Goal: Task Accomplishment & Management: Complete application form

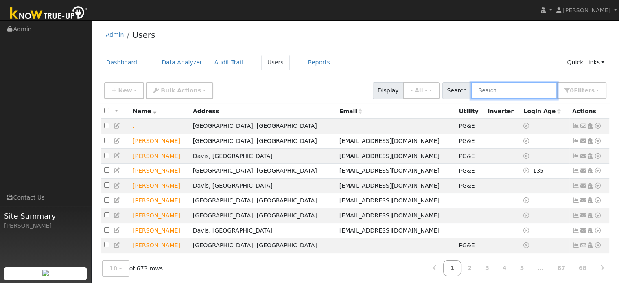
click at [507, 92] on input "text" at bounding box center [514, 90] width 86 height 17
click at [578, 62] on link "Quick Links" at bounding box center [586, 62] width 50 height 15
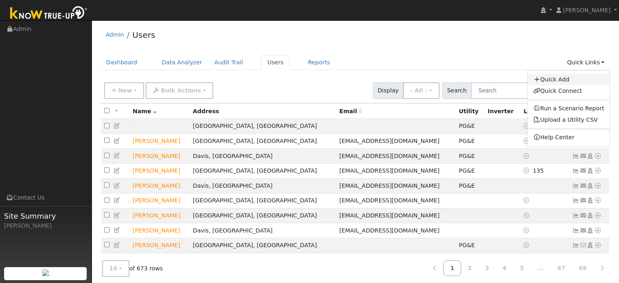
click at [556, 81] on link "Quick Add" at bounding box center [569, 79] width 83 height 11
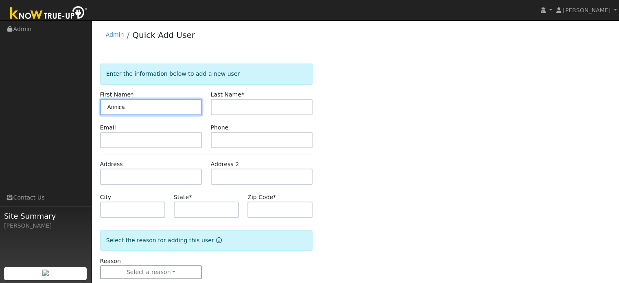
type input "Annica"
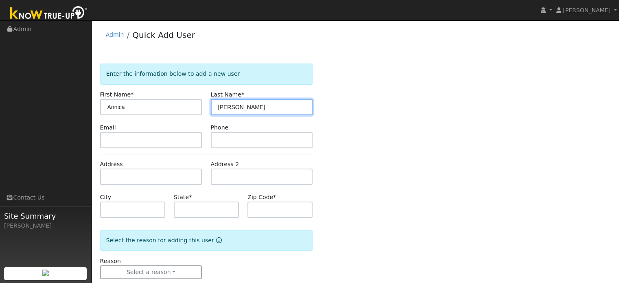
type input "[PERSON_NAME]"
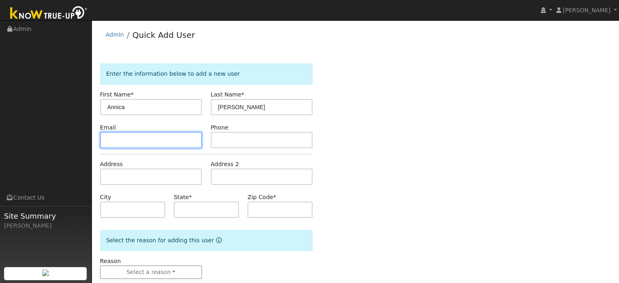
click at [138, 147] on input "text" at bounding box center [151, 140] width 102 height 16
paste input "[EMAIL_ADDRESS][DOMAIN_NAME]"
type input "[EMAIL_ADDRESS][DOMAIN_NAME]"
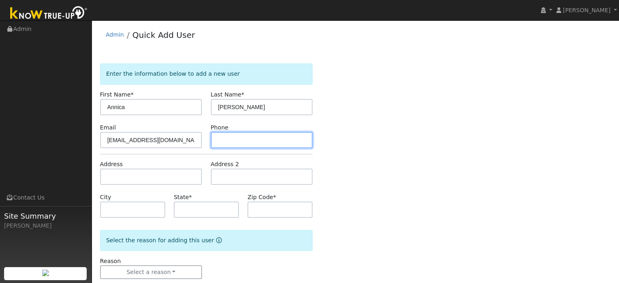
click at [229, 142] on input "text" at bounding box center [262, 140] width 102 height 16
click at [253, 145] on input "text" at bounding box center [262, 140] width 102 height 16
paste input "[PHONE_NUMBER]"
type input "[PHONE_NUMBER]"
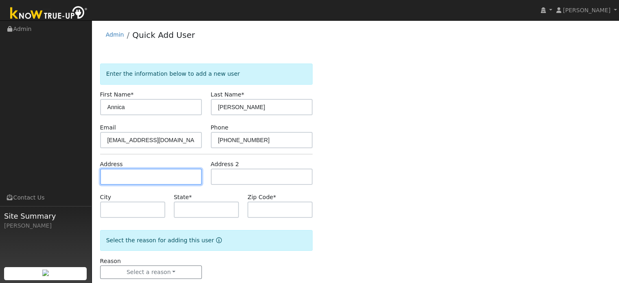
click at [167, 180] on input "text" at bounding box center [151, 177] width 102 height 16
click at [145, 180] on input "text" at bounding box center [151, 177] width 102 height 16
paste input "10388 s. Ponderosa way"
type input "[STREET_ADDRESS]"
type input "Rough and Ready"
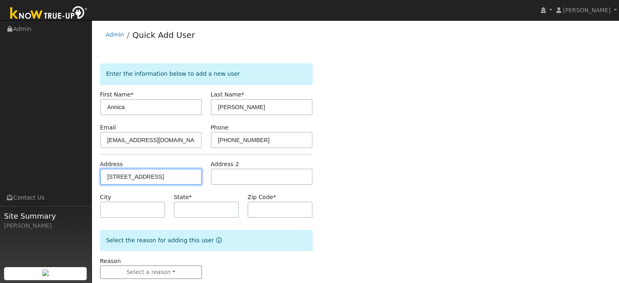
type input "CA"
type input "95975"
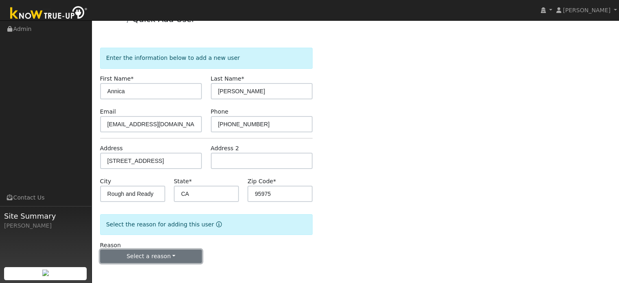
click at [185, 255] on button "Select a reason" at bounding box center [151, 257] width 102 height 14
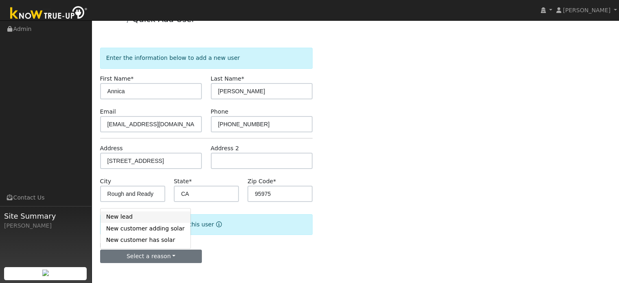
click at [143, 218] on link "New lead" at bounding box center [146, 216] width 90 height 11
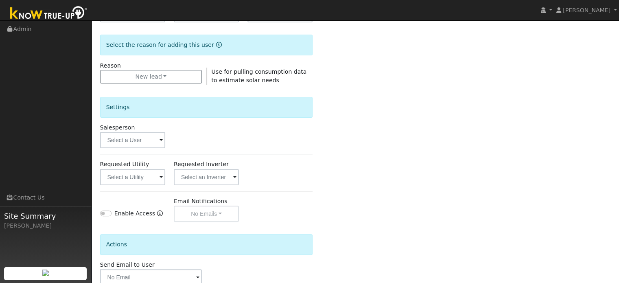
scroll to position [243, 0]
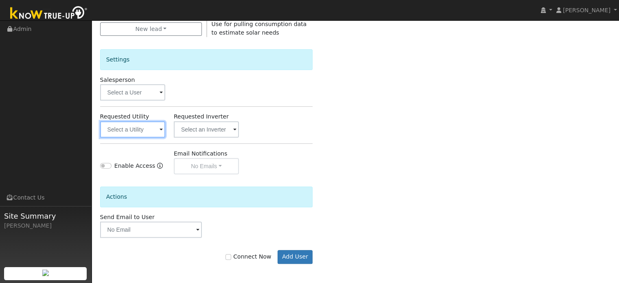
click at [137, 132] on input "text" at bounding box center [132, 129] width 65 height 16
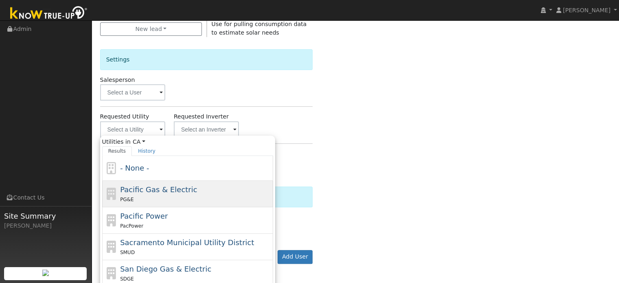
click at [138, 193] on span "Pacific Gas & Electric" at bounding box center [158, 189] width 77 height 9
type input "Pacific Gas & Electric"
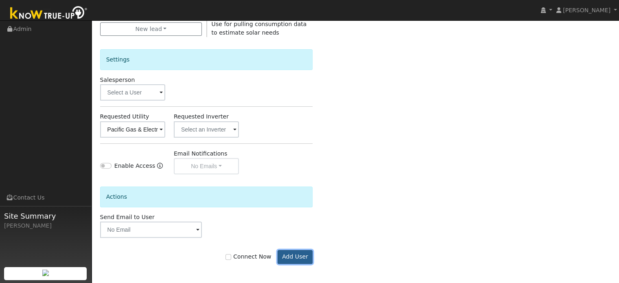
click at [302, 256] on button "Add User" at bounding box center [295, 257] width 35 height 14
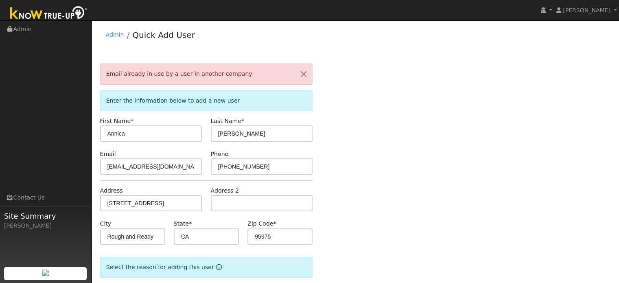
scroll to position [0, 0]
click at [303, 74] on button "button" at bounding box center [303, 74] width 17 height 20
